Goal: Navigation & Orientation: Understand site structure

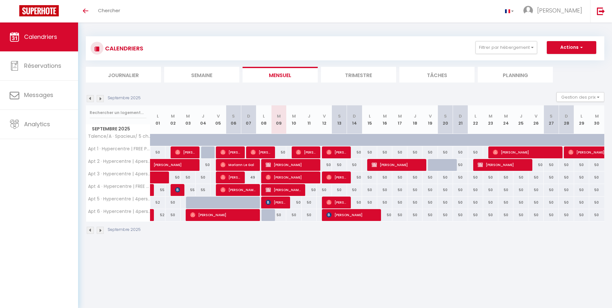
click at [101, 231] on img at bounding box center [100, 230] width 7 height 7
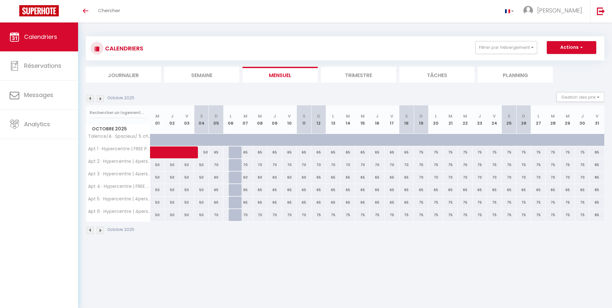
click at [101, 231] on img at bounding box center [100, 230] width 7 height 7
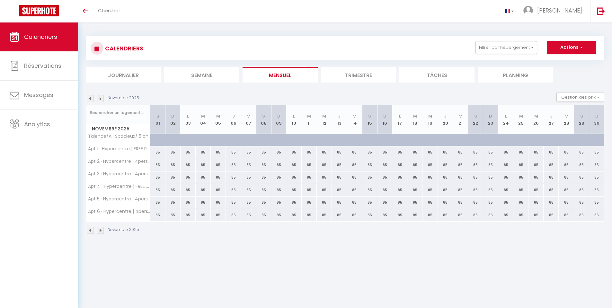
click at [101, 231] on img at bounding box center [100, 230] width 7 height 7
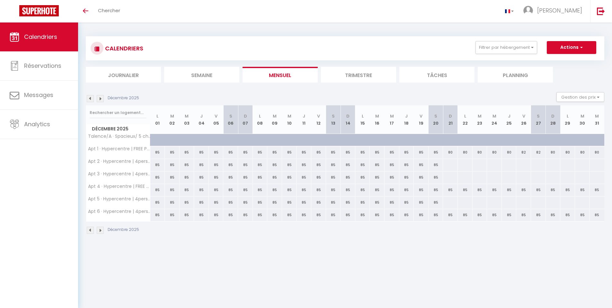
click at [101, 231] on img at bounding box center [100, 230] width 7 height 7
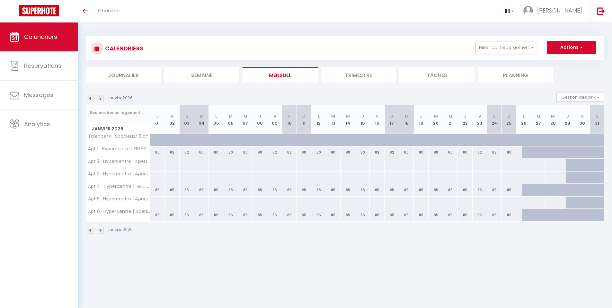
click at [92, 231] on img at bounding box center [90, 230] width 7 height 7
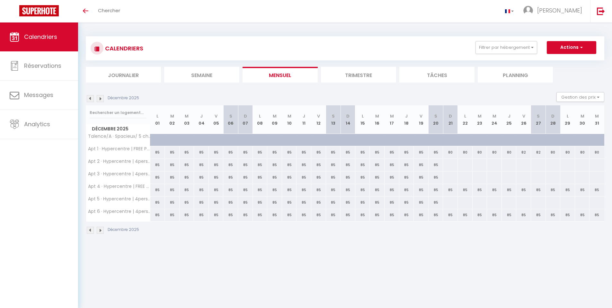
click at [92, 231] on img at bounding box center [90, 230] width 7 height 7
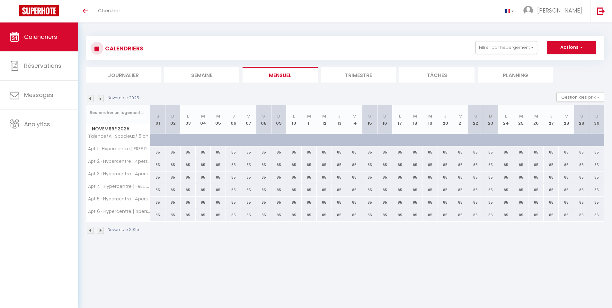
click at [92, 231] on img at bounding box center [90, 230] width 7 height 7
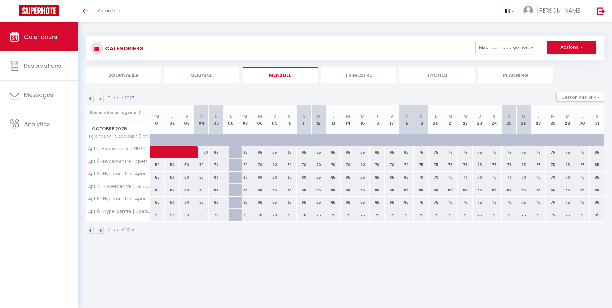
click at [92, 231] on img at bounding box center [90, 230] width 7 height 7
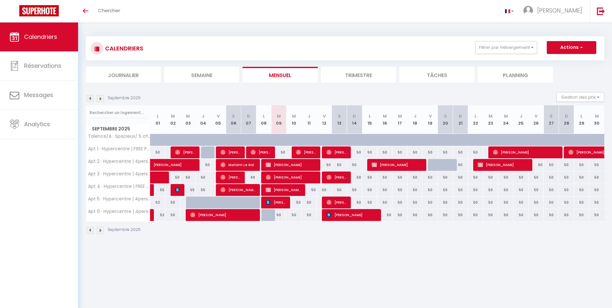
click at [100, 231] on img at bounding box center [100, 230] width 7 height 7
